Goal: Task Accomplishment & Management: Manage account settings

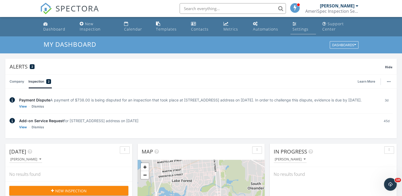
click at [296, 27] on div "Settings" at bounding box center [300, 29] width 16 height 5
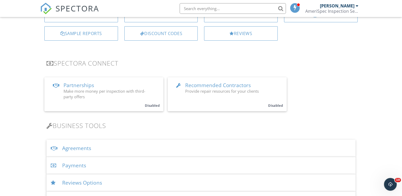
scroll to position [80, 0]
click at [75, 160] on div "Payments" at bounding box center [200, 164] width 309 height 17
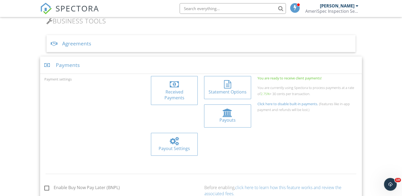
scroll to position [186, 0]
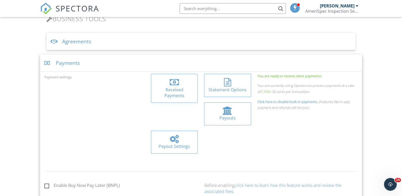
click at [222, 106] on div at bounding box center [227, 110] width 10 height 8
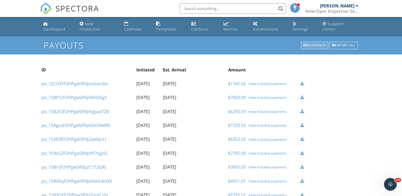
click at [311, 42] on div "Payments" at bounding box center [314, 45] width 27 height 7
